Goal: Task Accomplishment & Management: Manage account settings

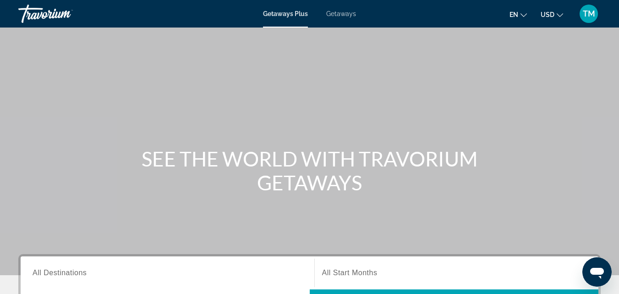
click at [588, 15] on span "TM" at bounding box center [589, 13] width 12 height 9
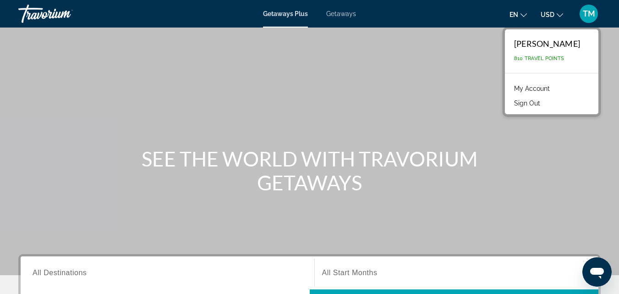
click at [554, 87] on link "My Account" at bounding box center [531, 88] width 45 height 12
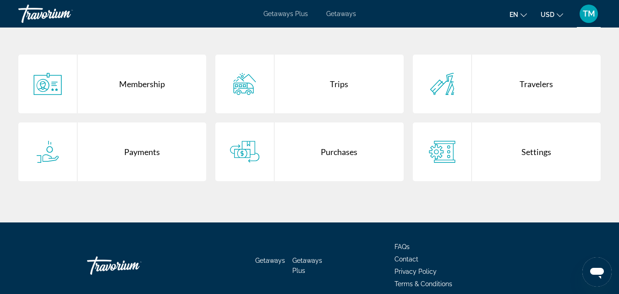
scroll to position [223, 0]
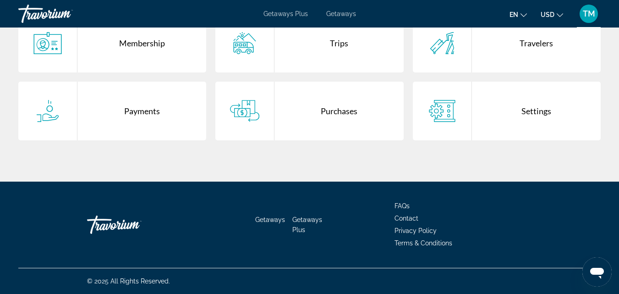
click at [311, 105] on div "Purchases" at bounding box center [338, 111] width 129 height 59
